Goal: Task Accomplishment & Management: Manage account settings

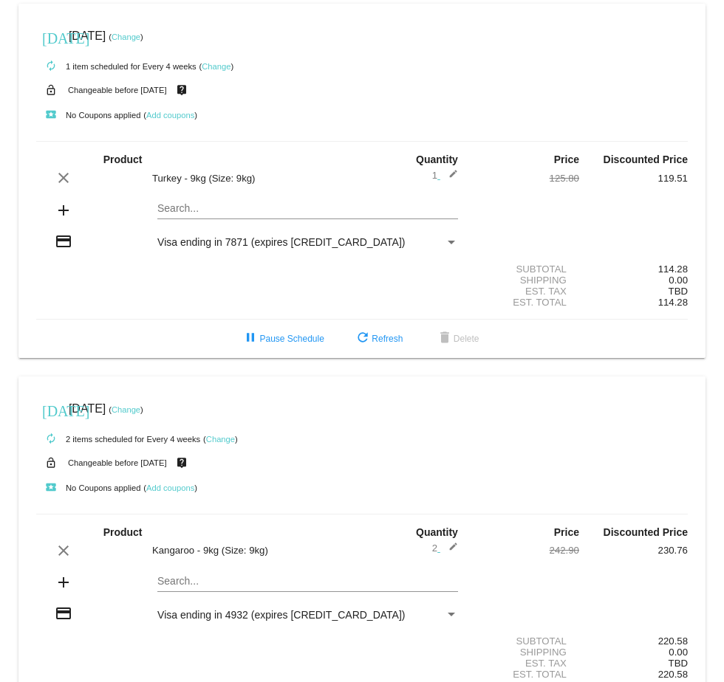
click at [140, 37] on link "Change" at bounding box center [125, 36] width 29 height 9
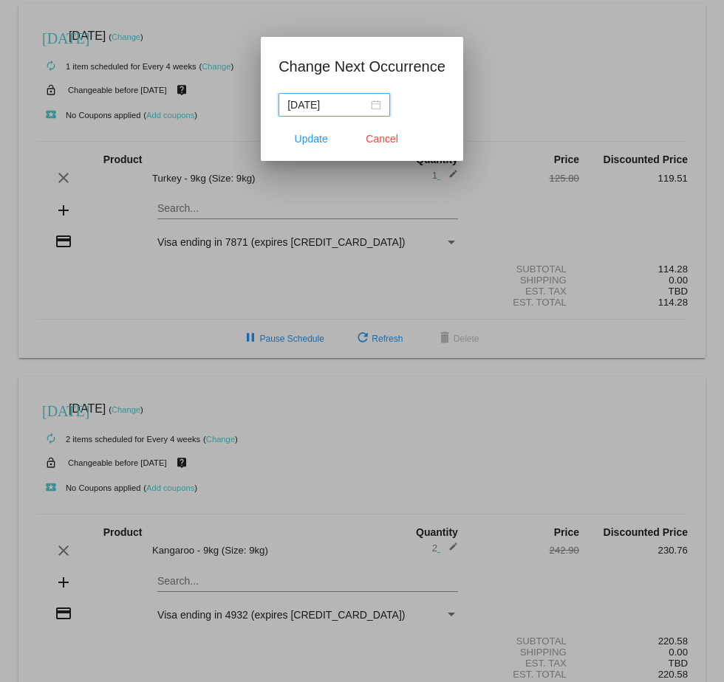
click at [366, 106] on div "[DATE]" at bounding box center [334, 105] width 94 height 16
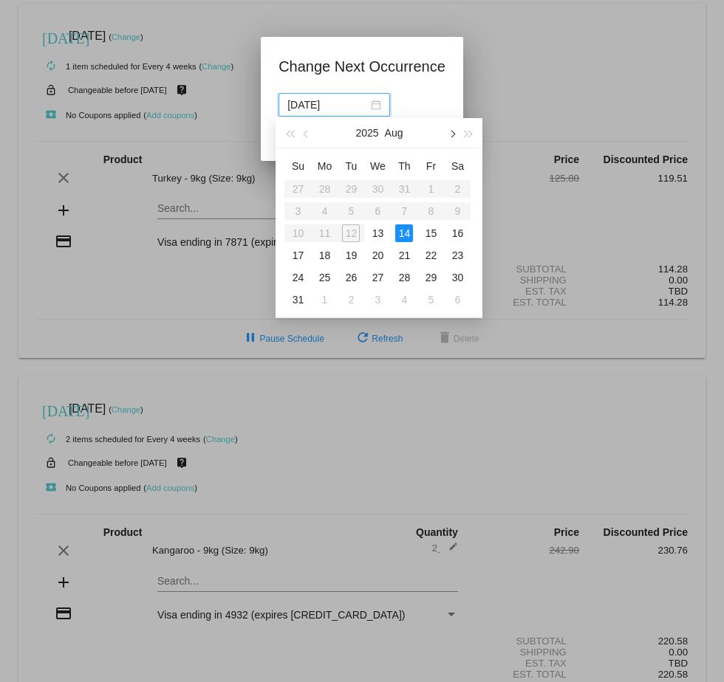
click at [455, 131] on button "button" at bounding box center [452, 133] width 16 height 30
click at [303, 230] on div "14" at bounding box center [298, 233] width 18 height 18
type input "2025-09-14"
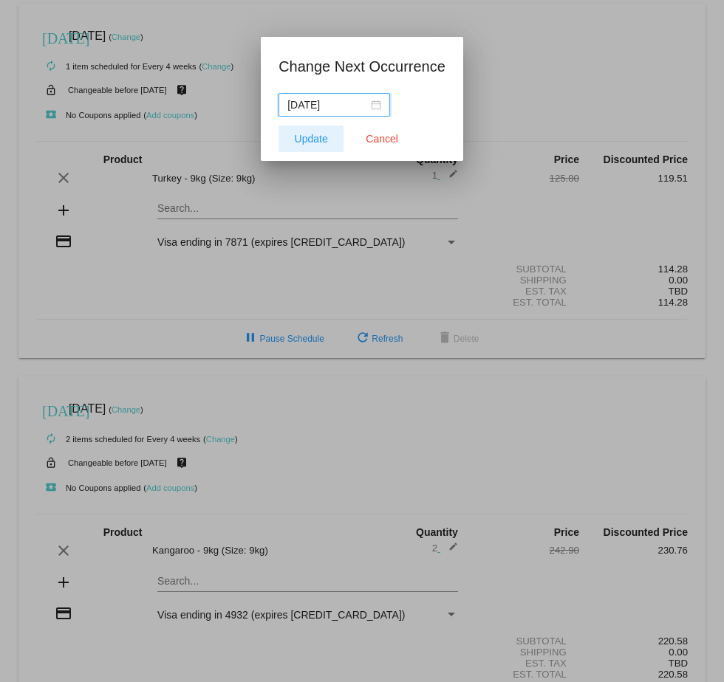
click at [312, 134] on span "Update" at bounding box center [311, 139] width 33 height 12
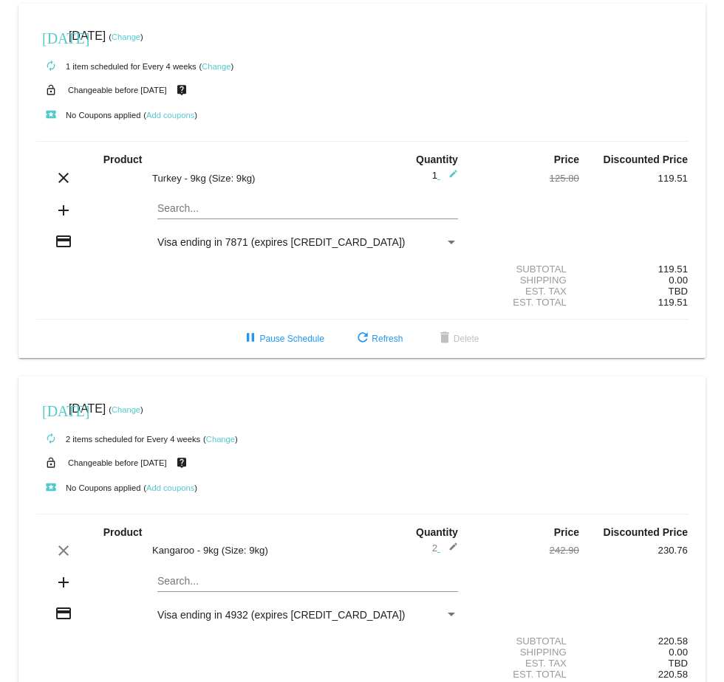
click at [140, 414] on link "Change" at bounding box center [125, 409] width 29 height 9
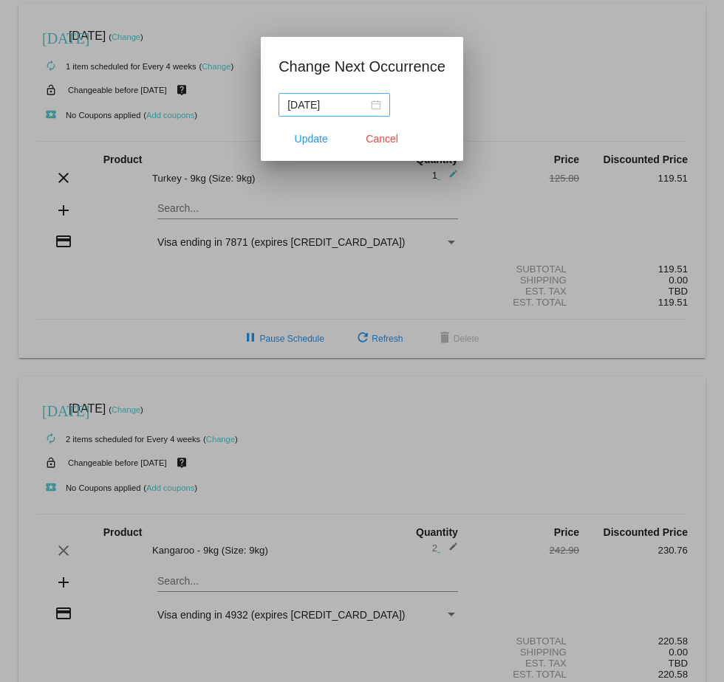
click at [368, 103] on div "2025-08-14" at bounding box center [334, 105] width 94 height 16
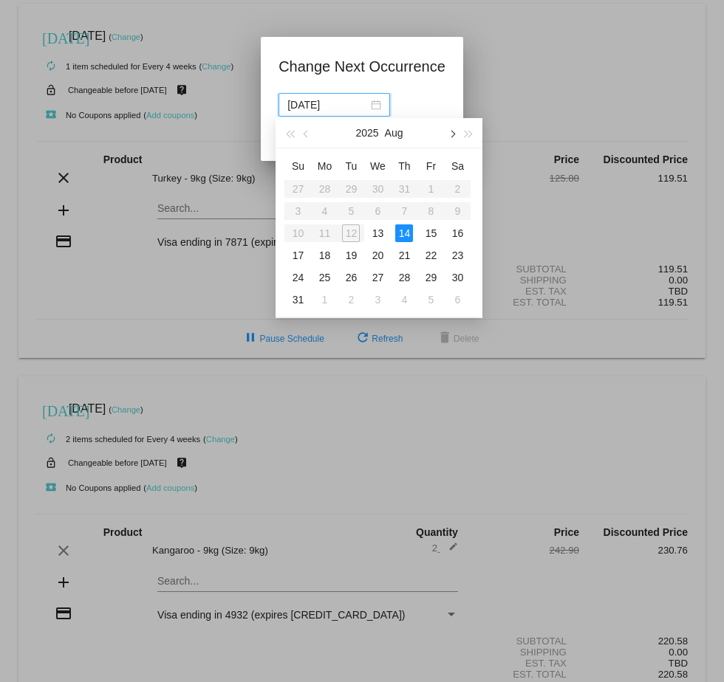
click at [449, 133] on button "button" at bounding box center [452, 133] width 16 height 30
click at [296, 231] on div "14" at bounding box center [298, 233] width 18 height 18
type input "2025-09-14"
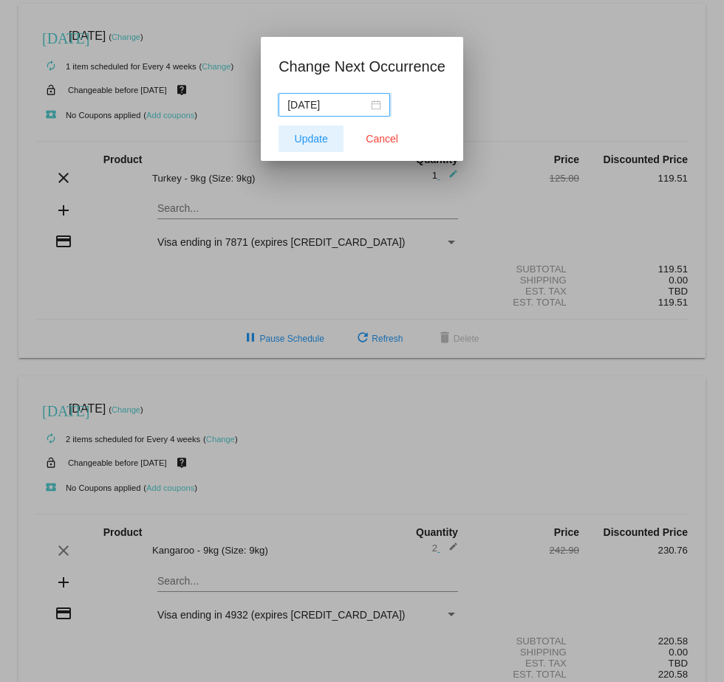
click at [307, 139] on span "Update" at bounding box center [311, 139] width 33 height 12
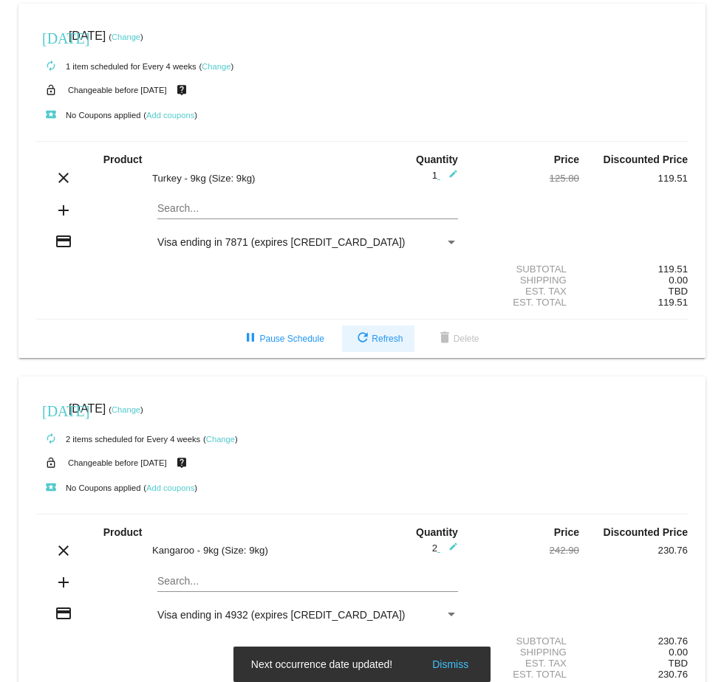
drag, startPoint x: 395, startPoint y: 346, endPoint x: 404, endPoint y: 301, distance: 45.2
click at [404, 301] on mat-card "today Sep 14 2025 ( Change ) autorenew 1 item scheduled for Every 4 weeks ( Cha…" at bounding box center [361, 181] width 687 height 354
